Goal: Task Accomplishment & Management: Use online tool/utility

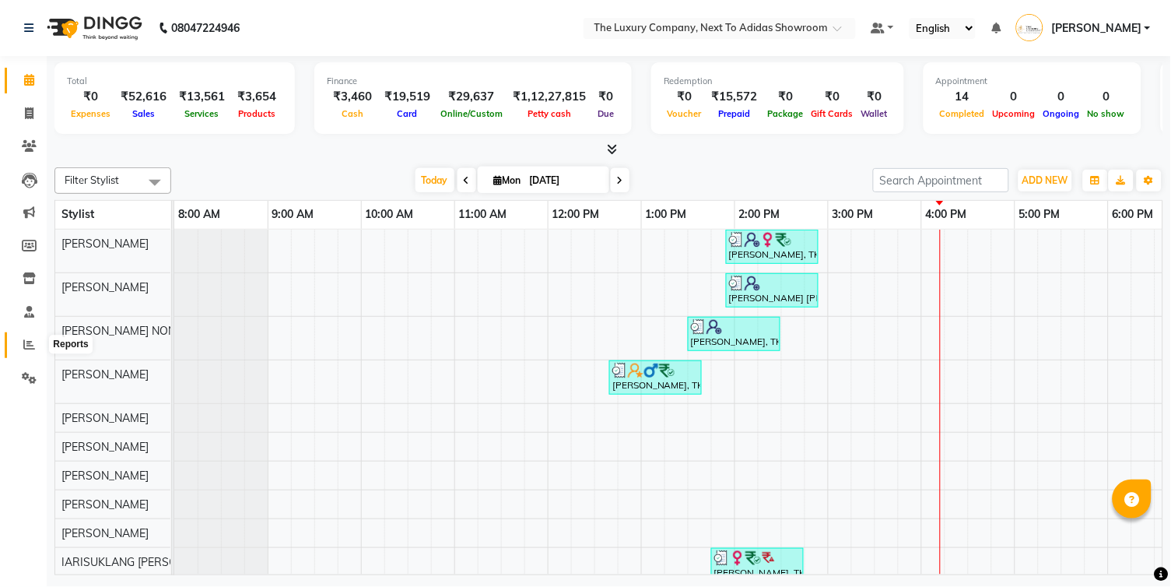
click at [34, 340] on icon at bounding box center [29, 345] width 12 height 12
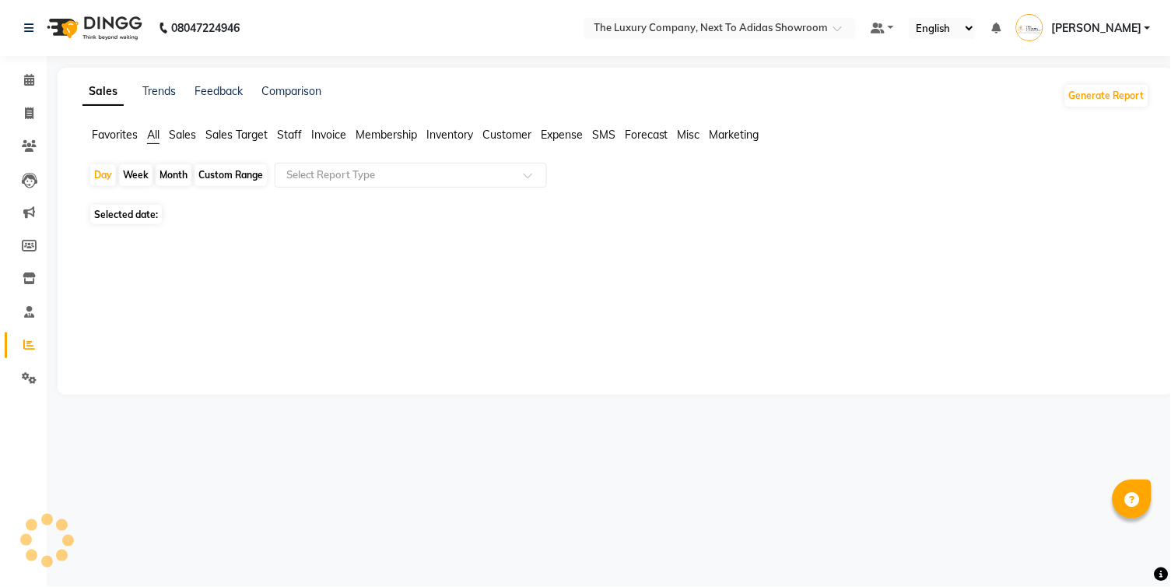
click at [32, 341] on icon at bounding box center [29, 345] width 12 height 12
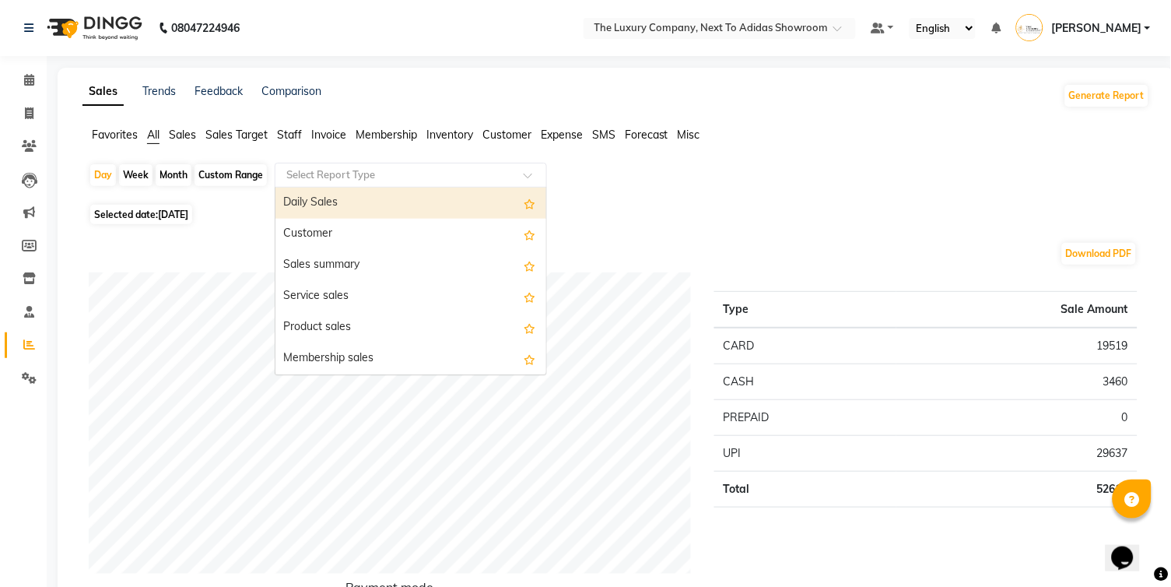
click at [314, 167] on input "text" at bounding box center [395, 175] width 224 height 16
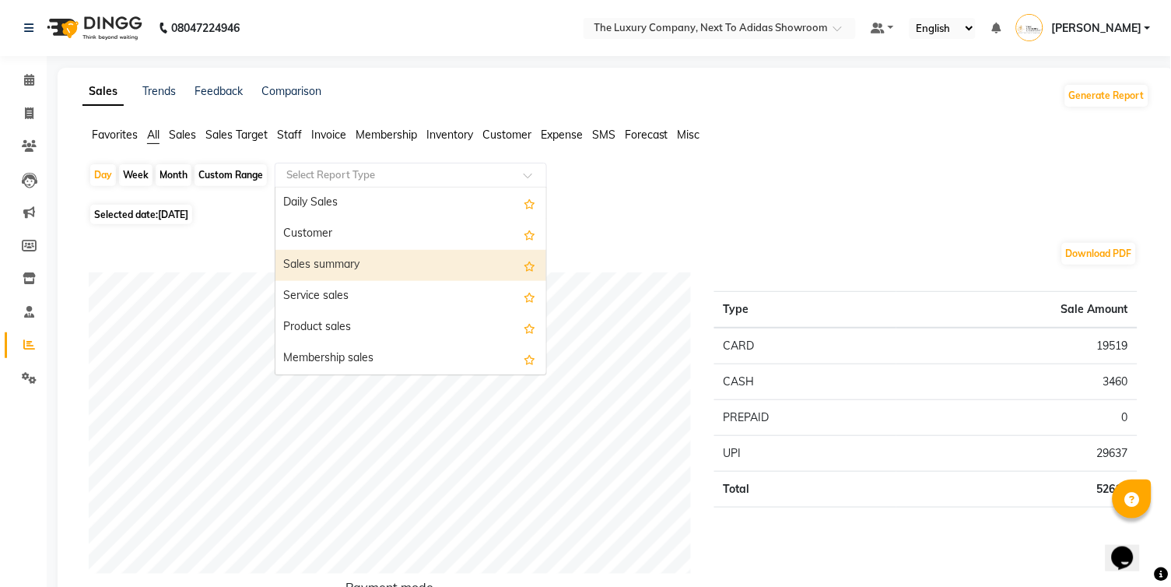
click at [318, 260] on div "Sales summary" at bounding box center [411, 265] width 271 height 31
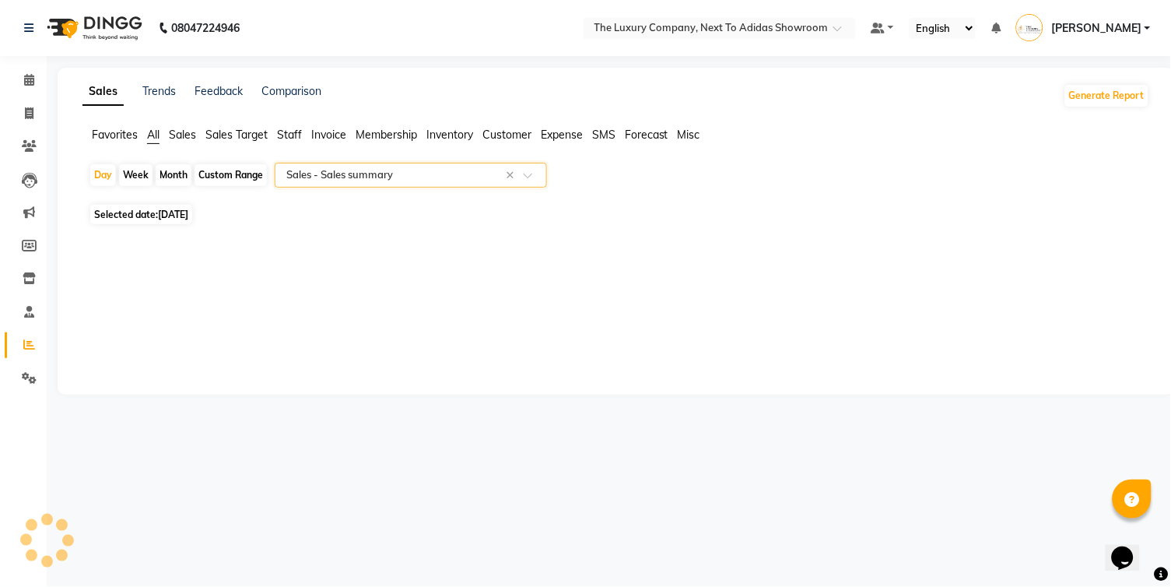
select select "full_report"
select select "csv"
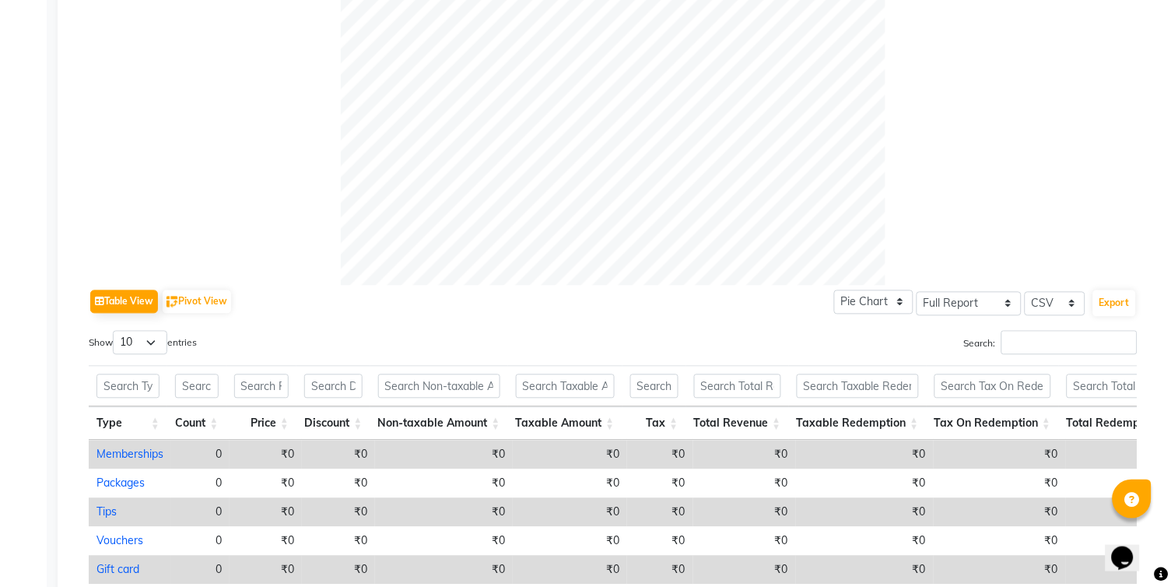
scroll to position [739, 0]
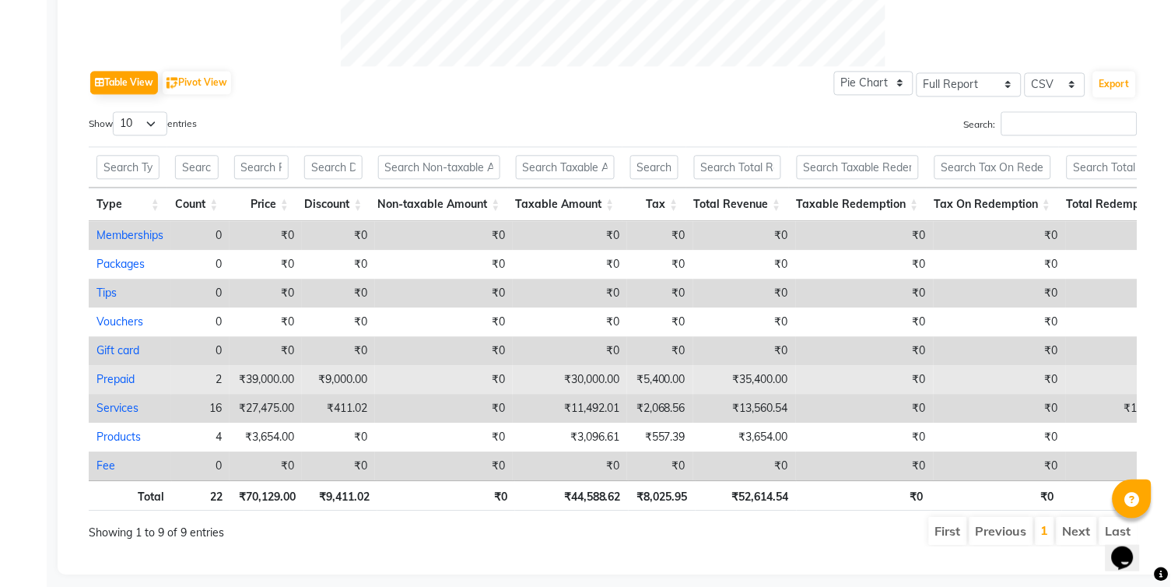
click at [118, 372] on link "Prepaid" at bounding box center [116, 379] width 38 height 14
select select "full_report"
select select "csv"
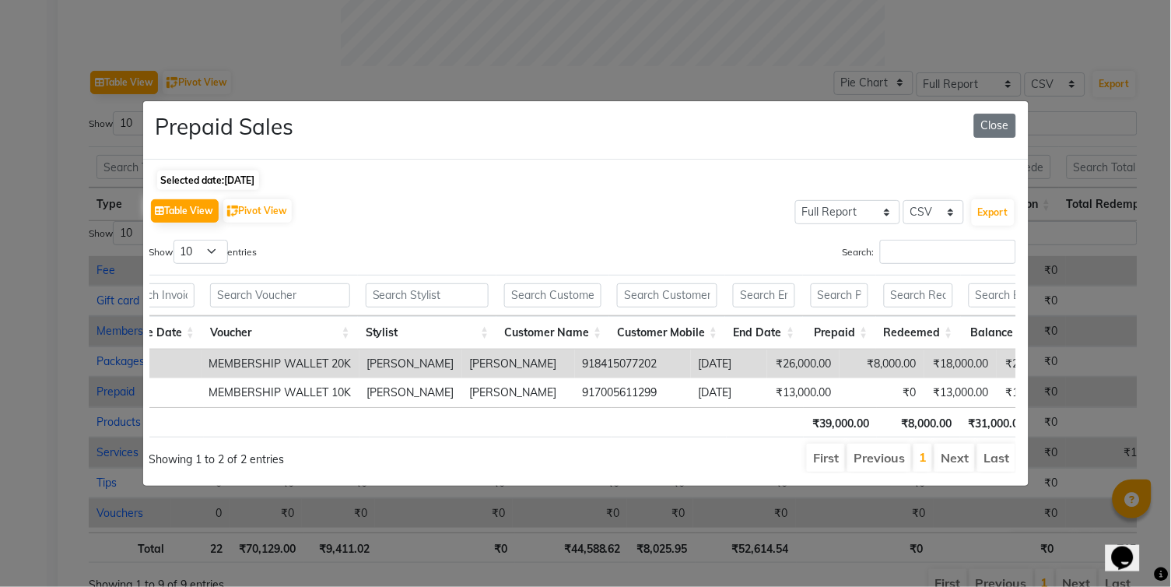
scroll to position [0, 303]
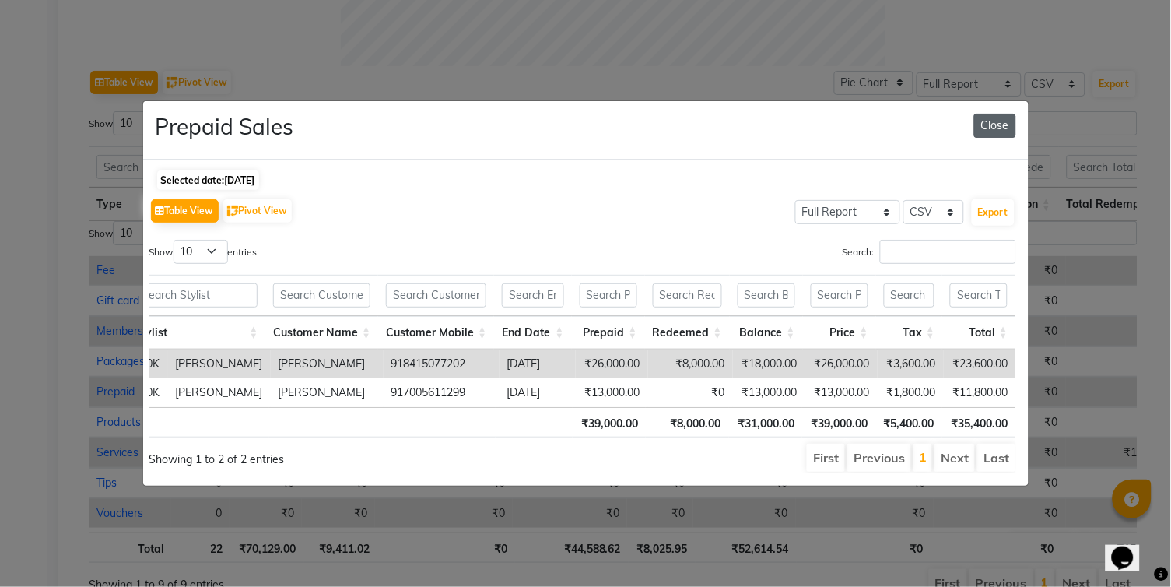
click at [988, 127] on button "Close" at bounding box center [995, 126] width 42 height 24
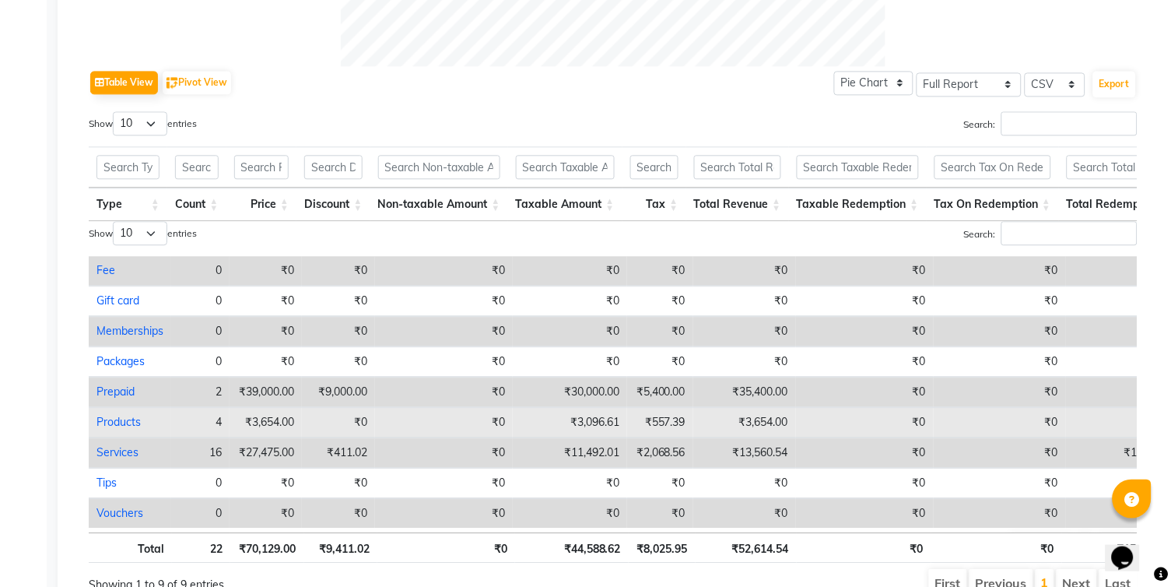
click at [111, 415] on link "Products" at bounding box center [119, 422] width 44 height 14
select select "full_report"
select select "csv"
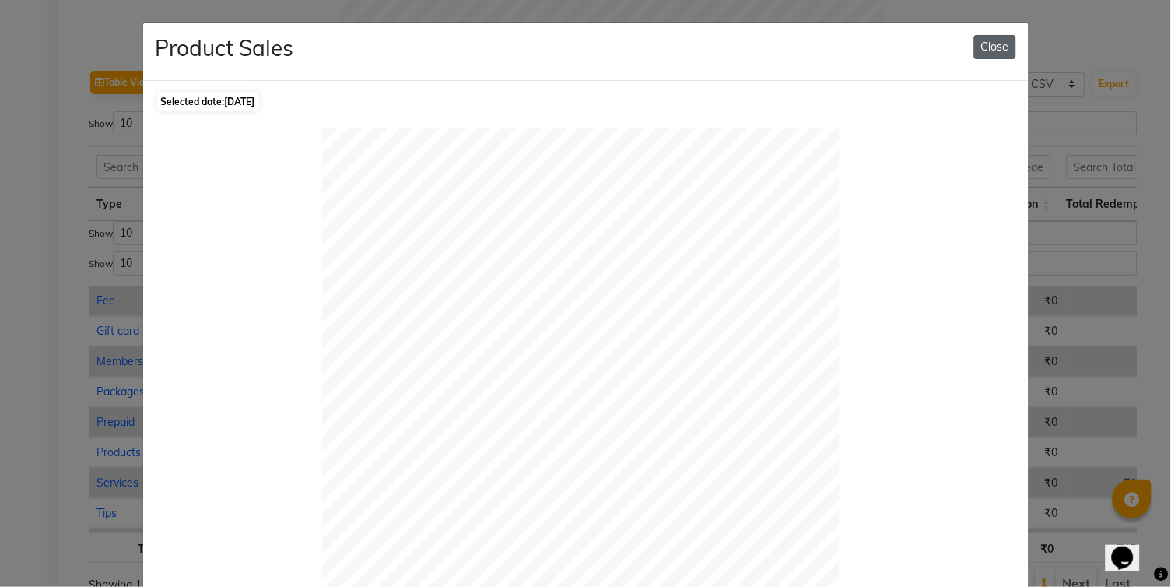
click at [1013, 37] on button "Close" at bounding box center [995, 47] width 42 height 24
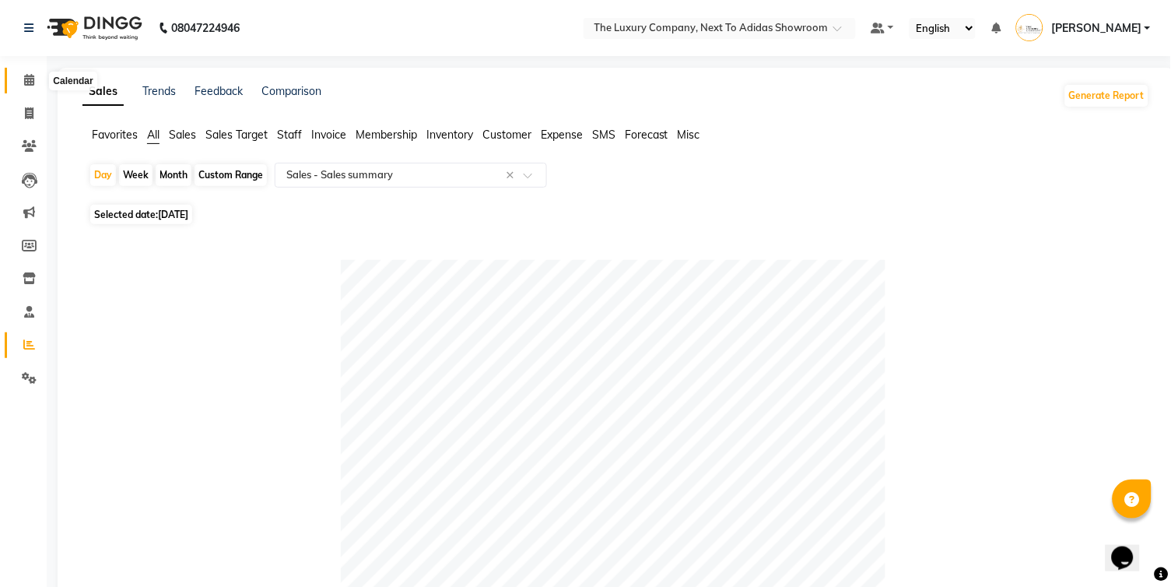
click at [24, 79] on icon at bounding box center [29, 80] width 10 height 12
